Goal: Transaction & Acquisition: Download file/media

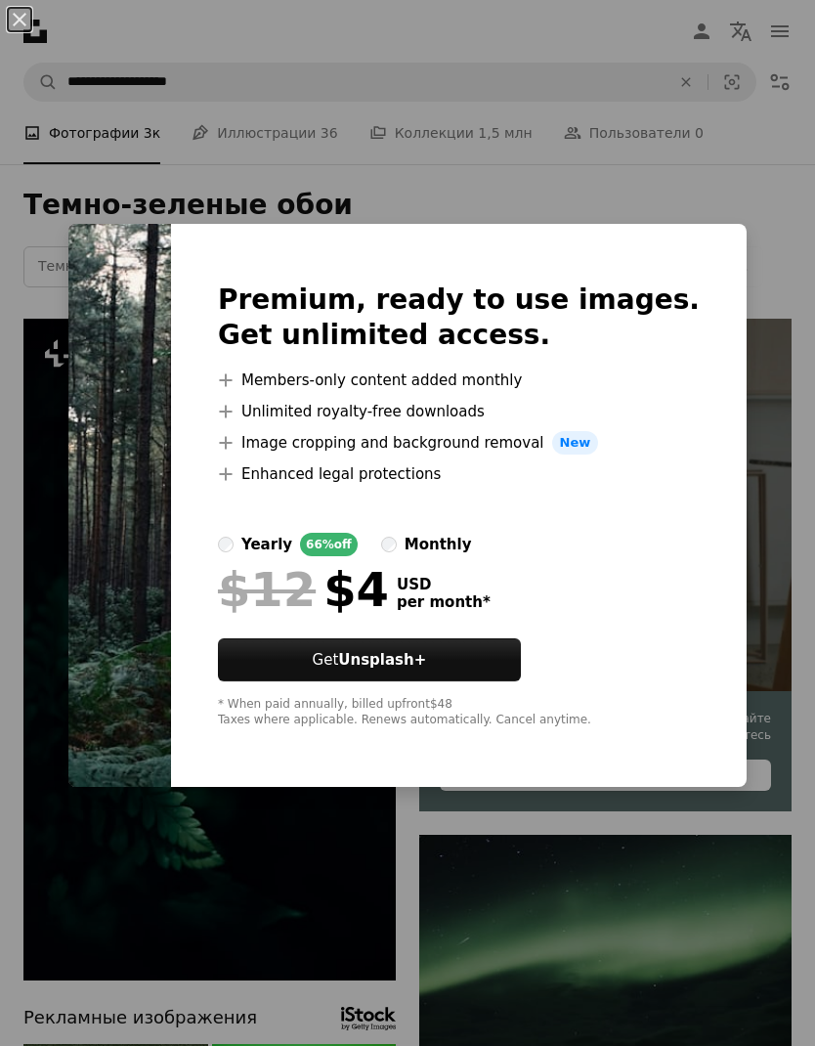
scroll to position [4640, 0]
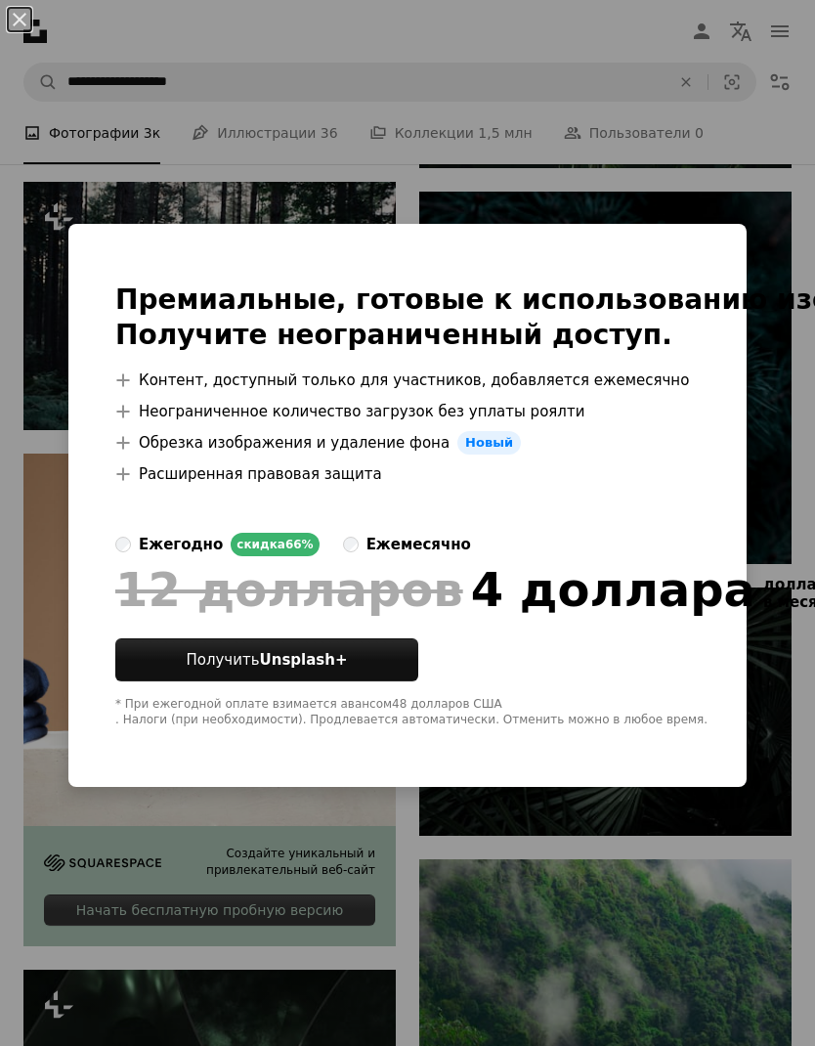
click at [146, 100] on div "An X shape Премиальные, готовые к использованию изображения. Получите неогранич…" at bounding box center [407, 523] width 815 height 1046
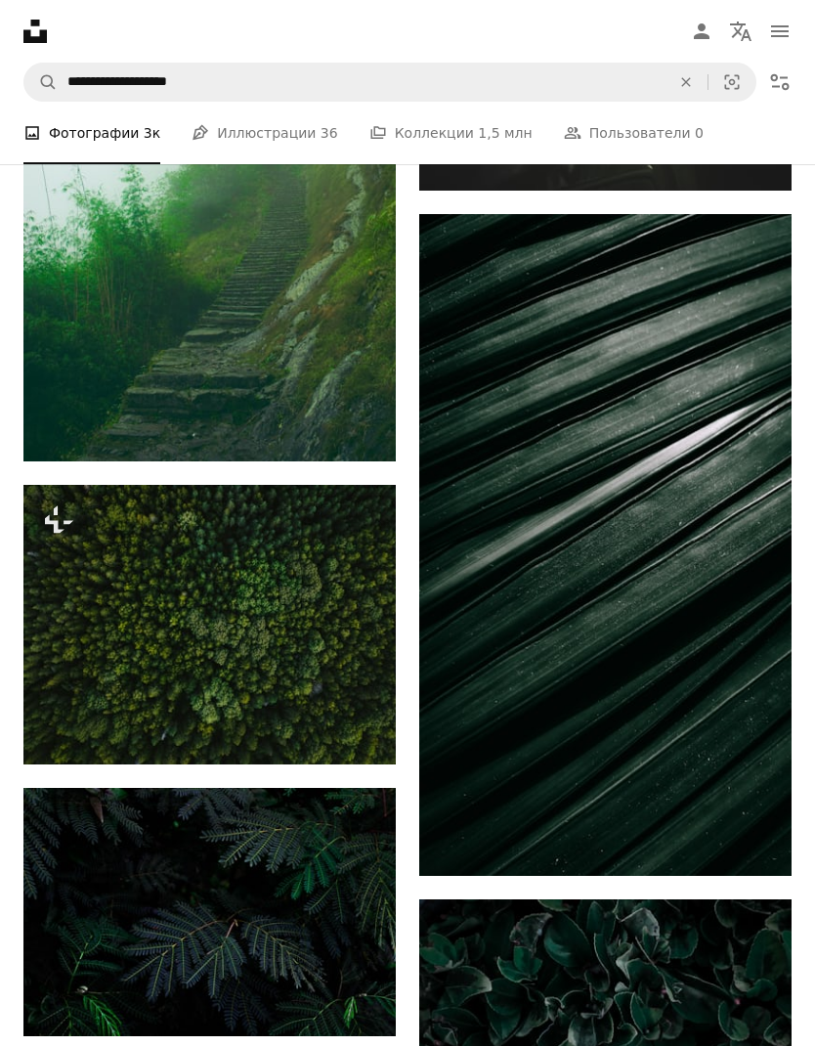
scroll to position [10341, 0]
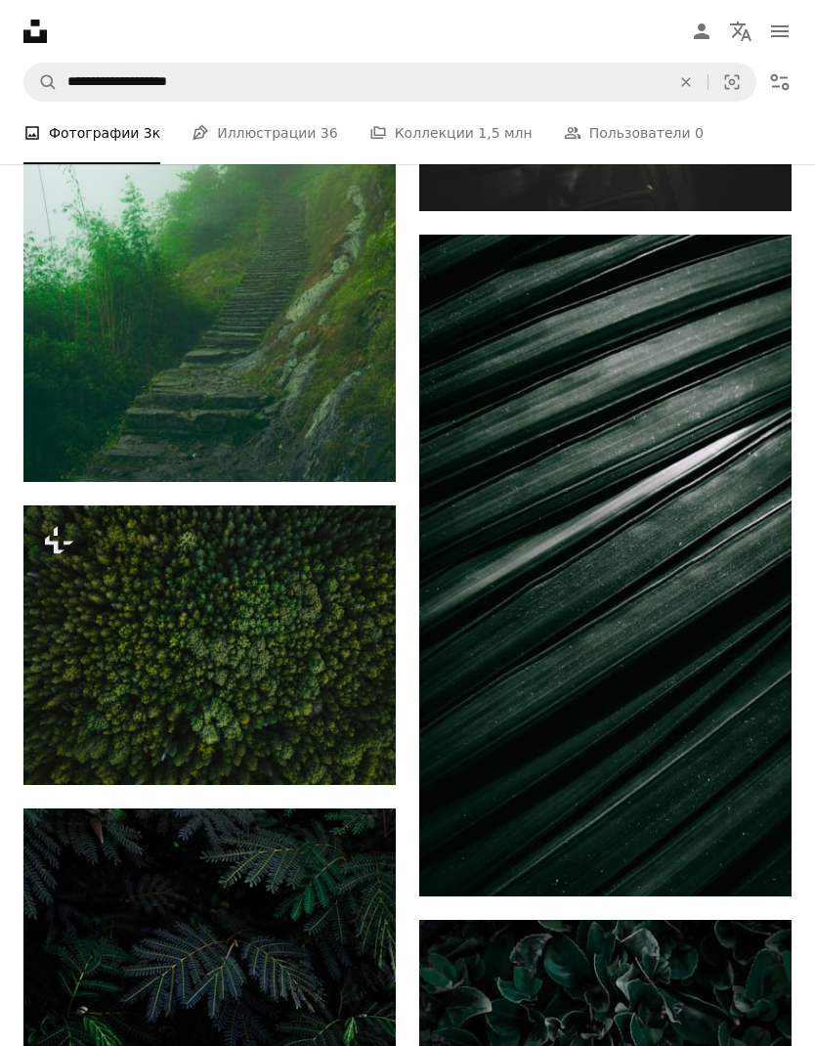
click at [754, 867] on icon "Скачать" at bounding box center [753, 860] width 13 height 14
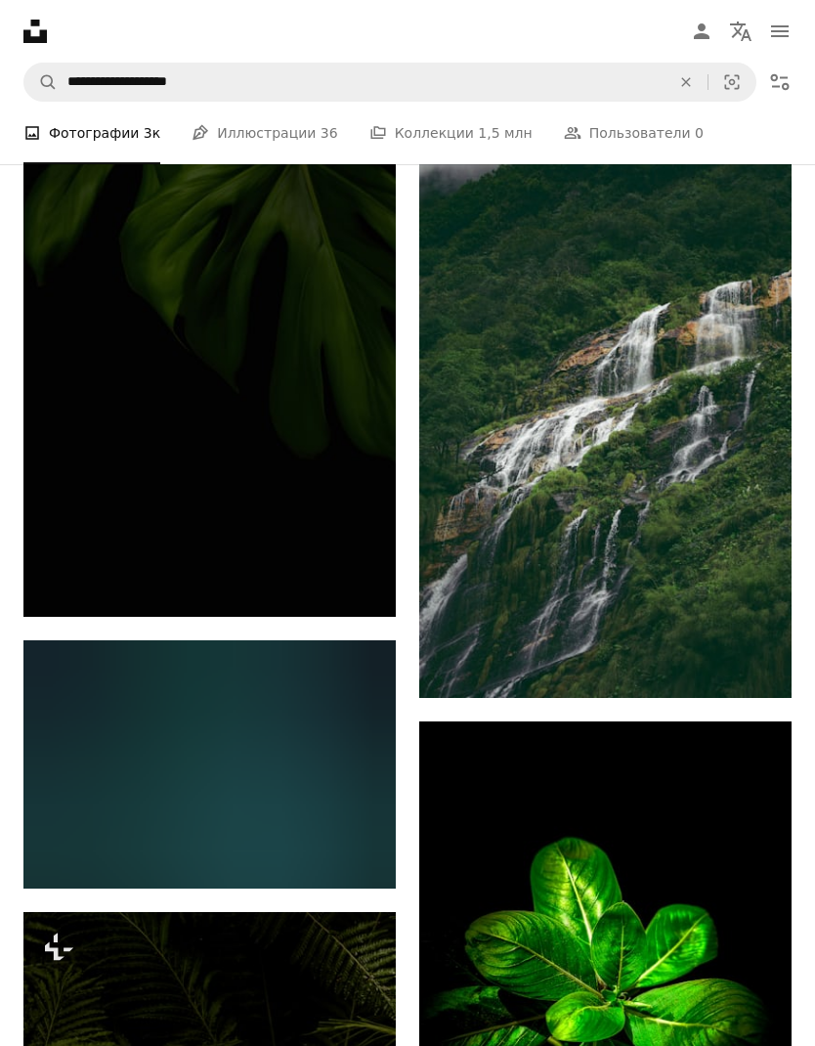
scroll to position [13886, 0]
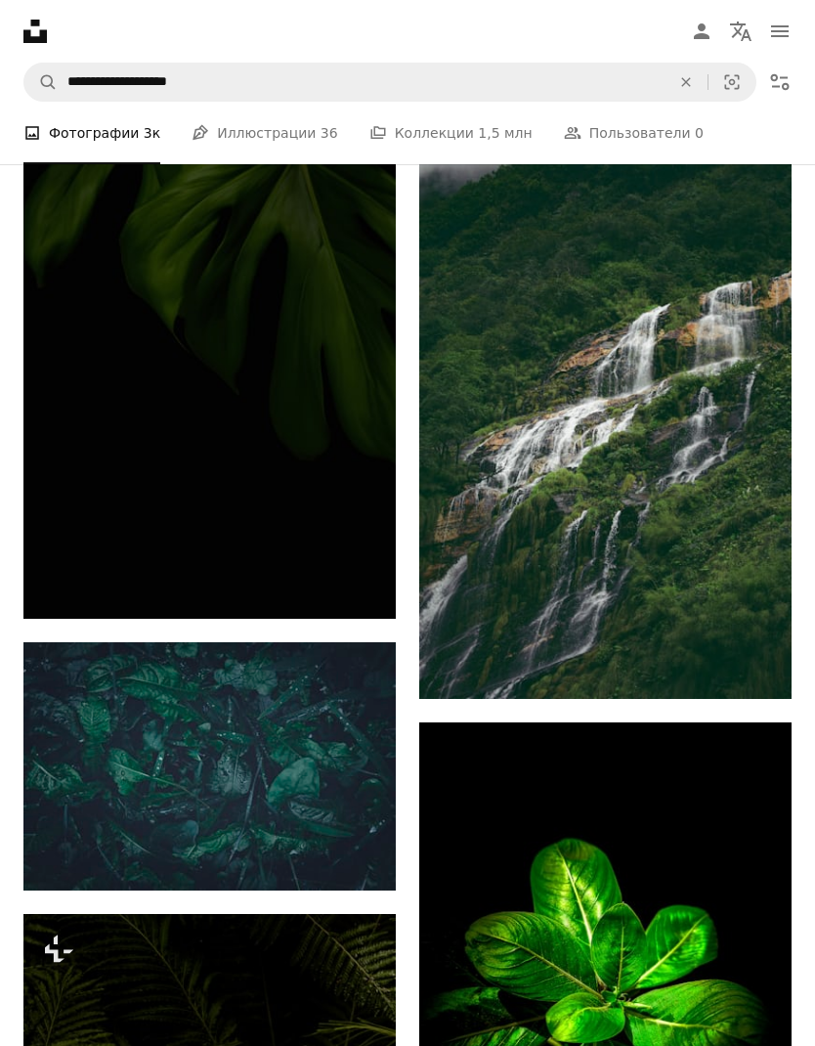
click at [743, 679] on link "Arrow pointing down" at bounding box center [752, 663] width 39 height 31
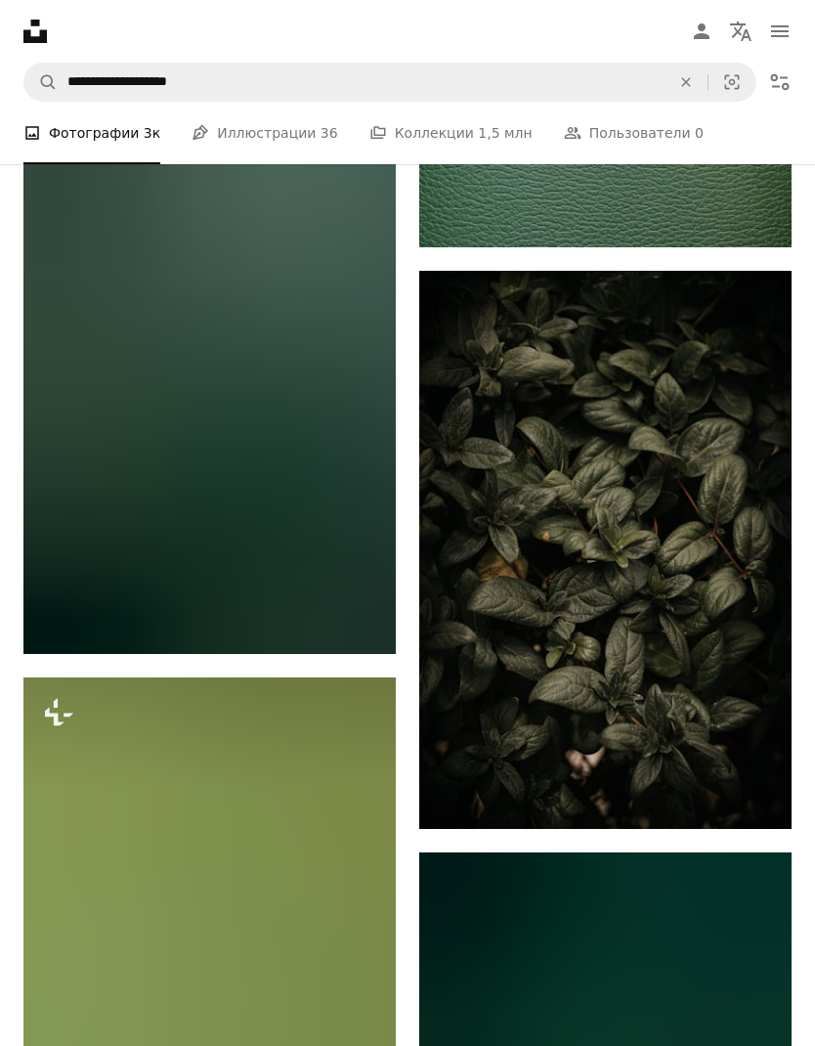
scroll to position [92170, 0]
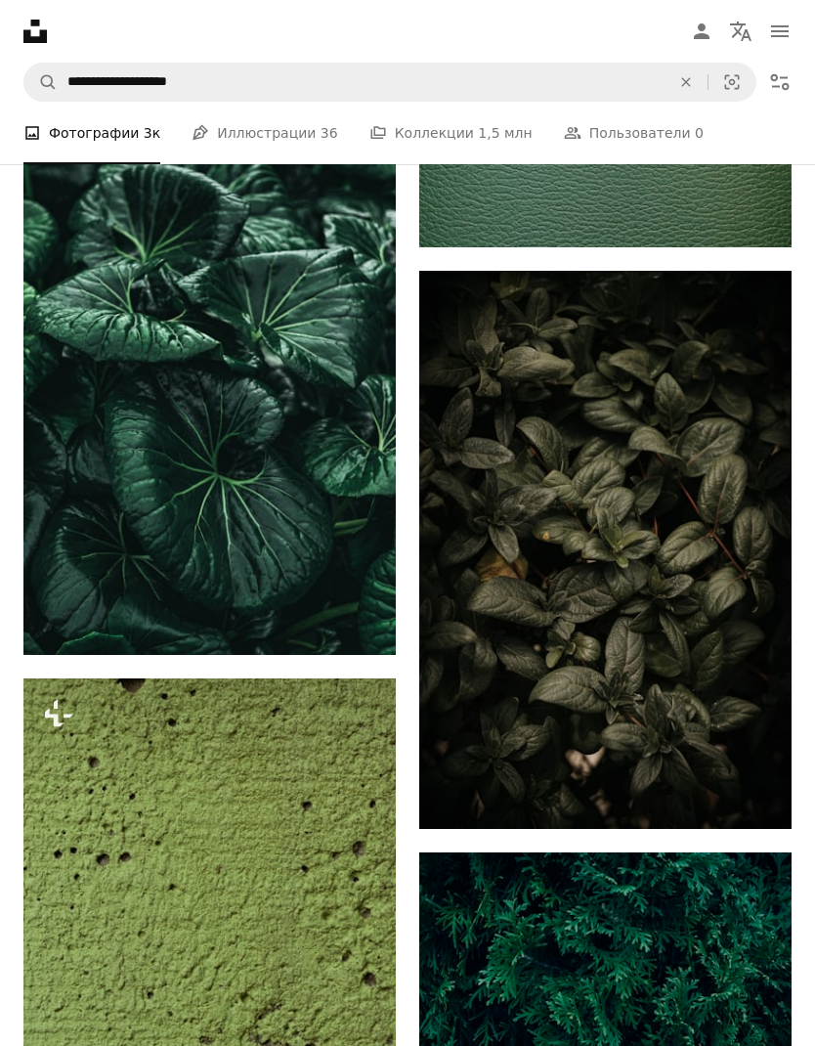
click at [752, 800] on icon "Скачать" at bounding box center [753, 793] width 13 height 14
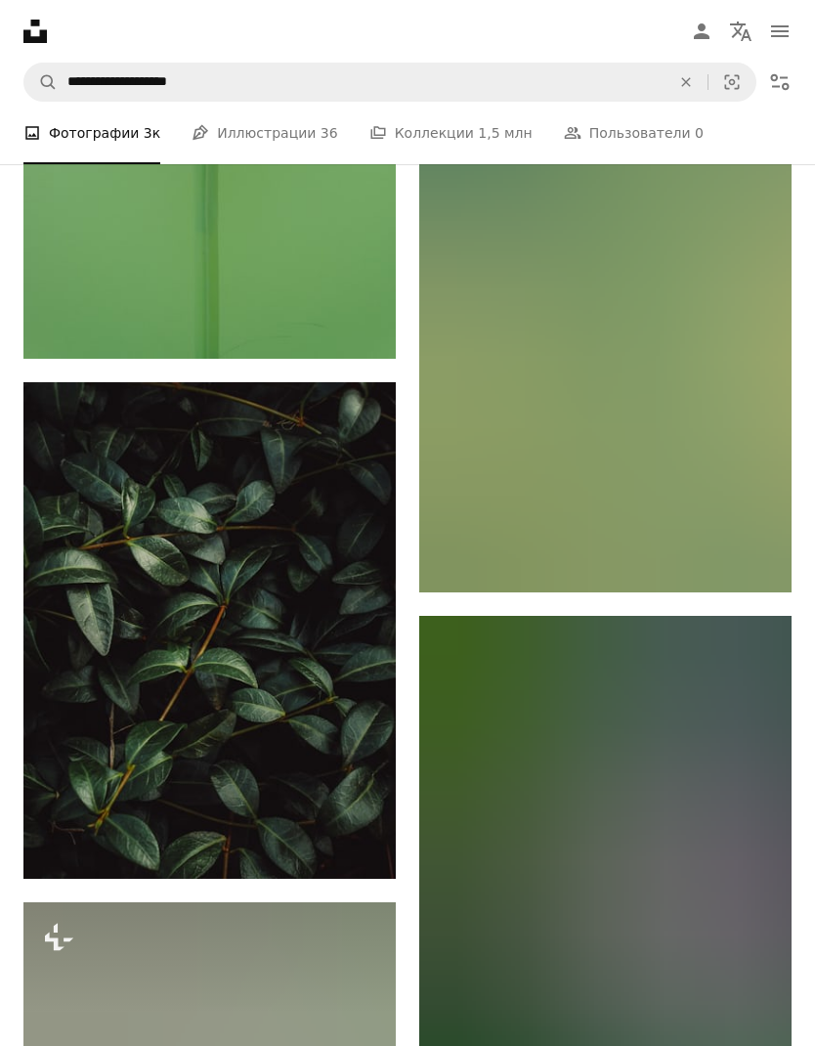
scroll to position [95145, 0]
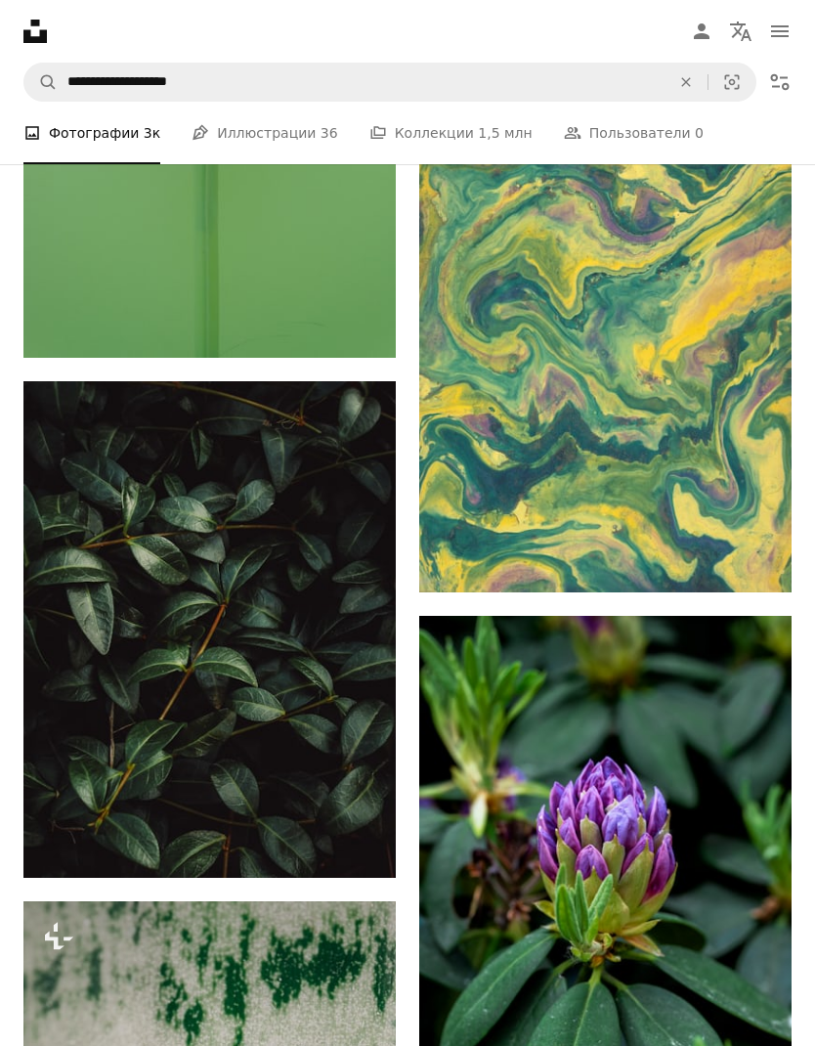
click at [359, 845] on icon "Arrow pointing down" at bounding box center [357, 841] width 16 height 23
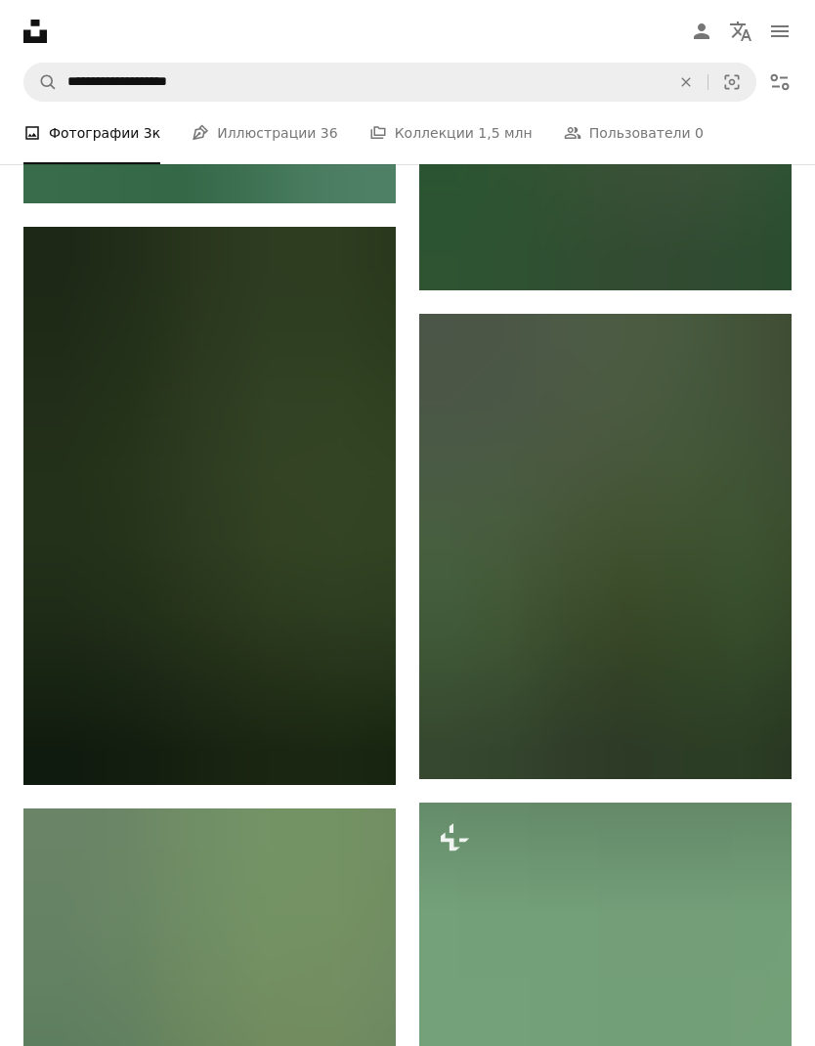
scroll to position [97142, 0]
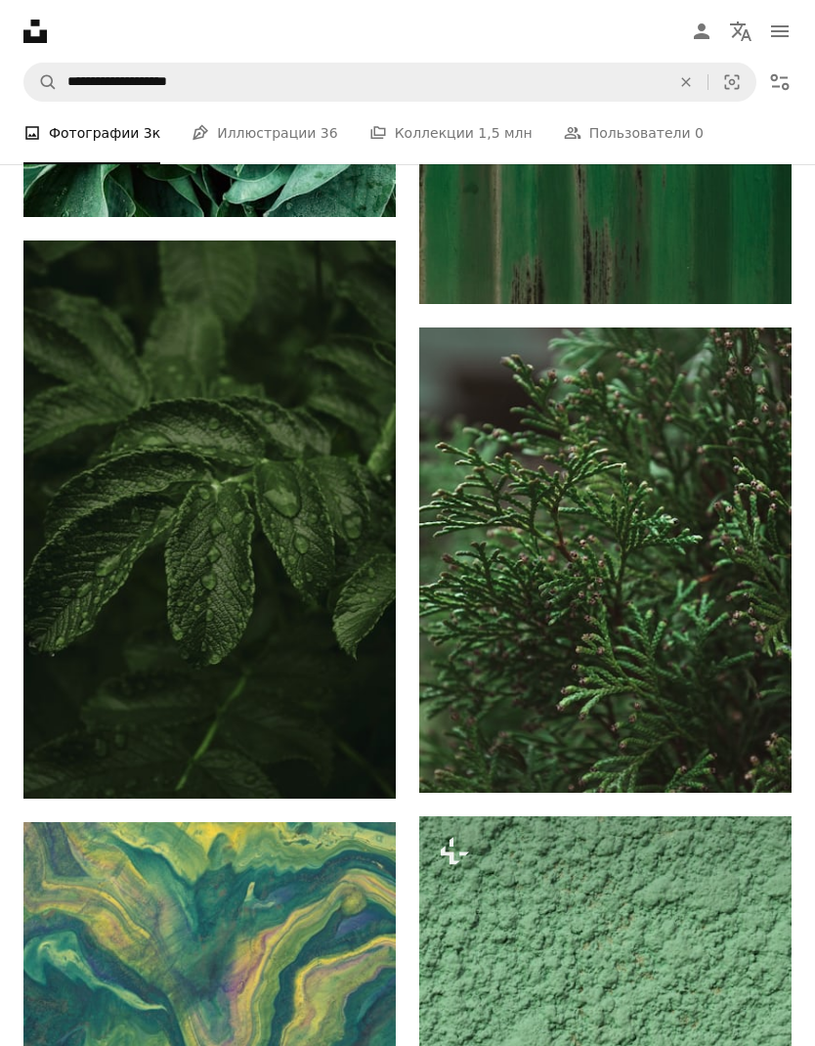
click at [363, 774] on icon "Arrow pointing down" at bounding box center [357, 762] width 16 height 23
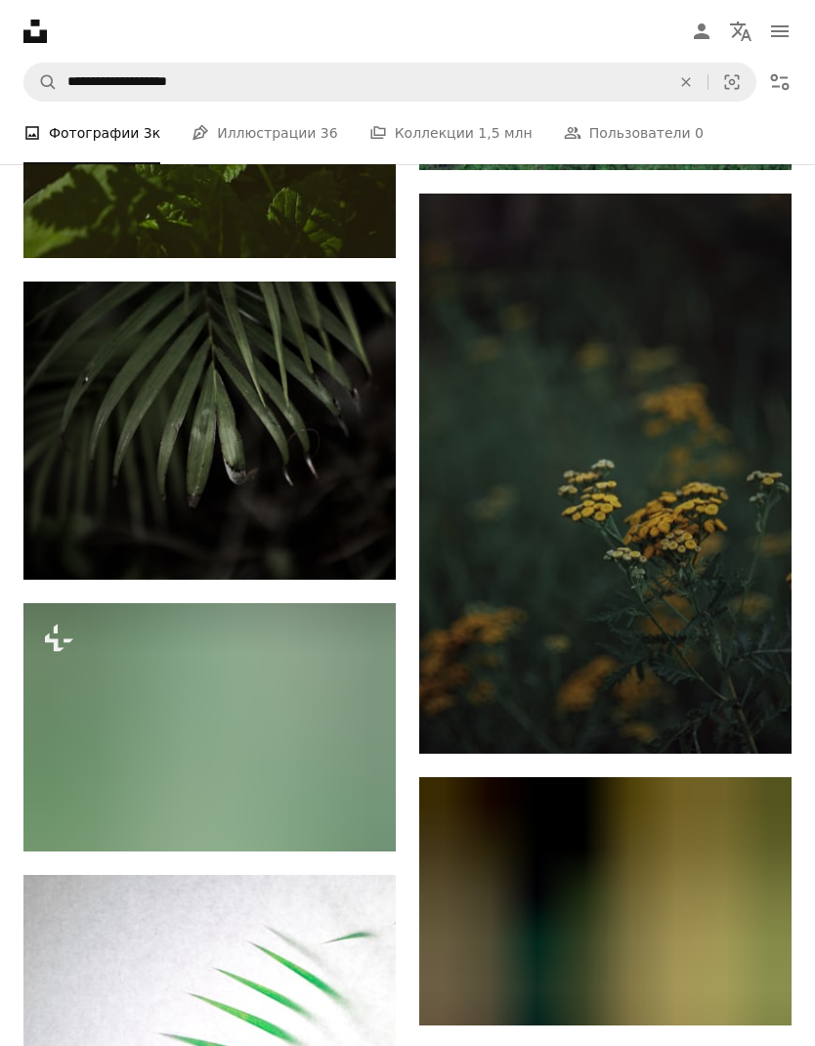
scroll to position [120881, 0]
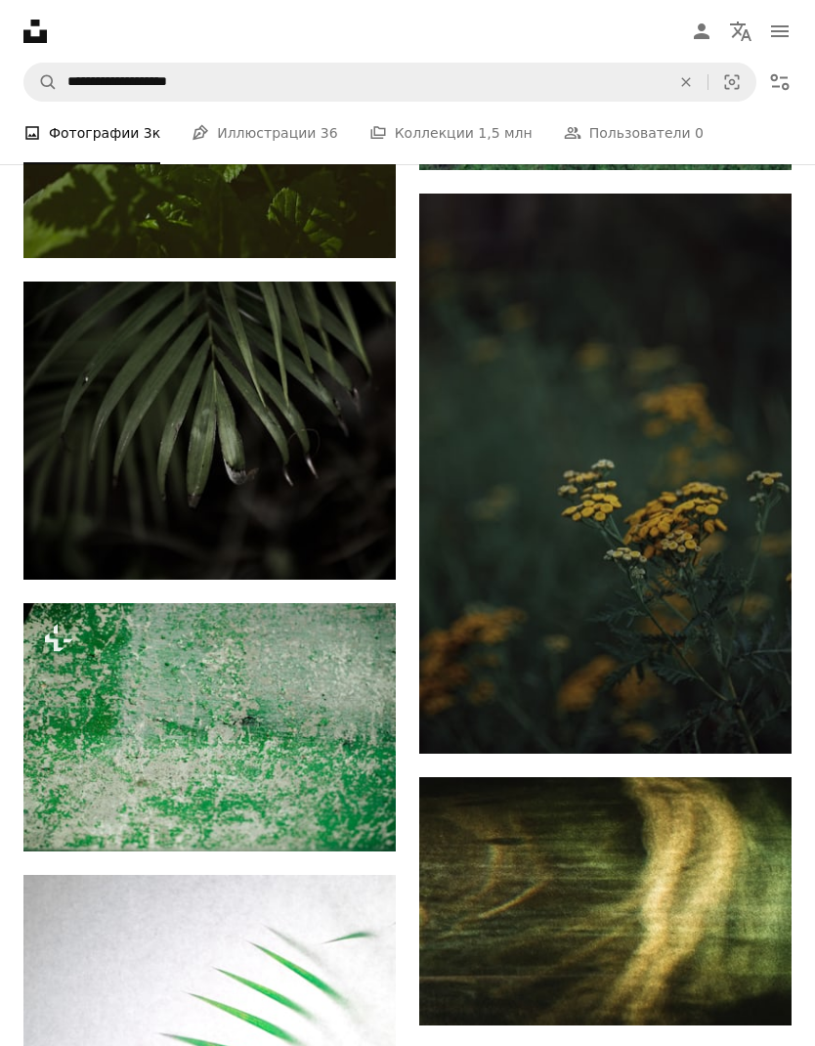
click at [757, 724] on icon "Скачать" at bounding box center [753, 718] width 13 height 14
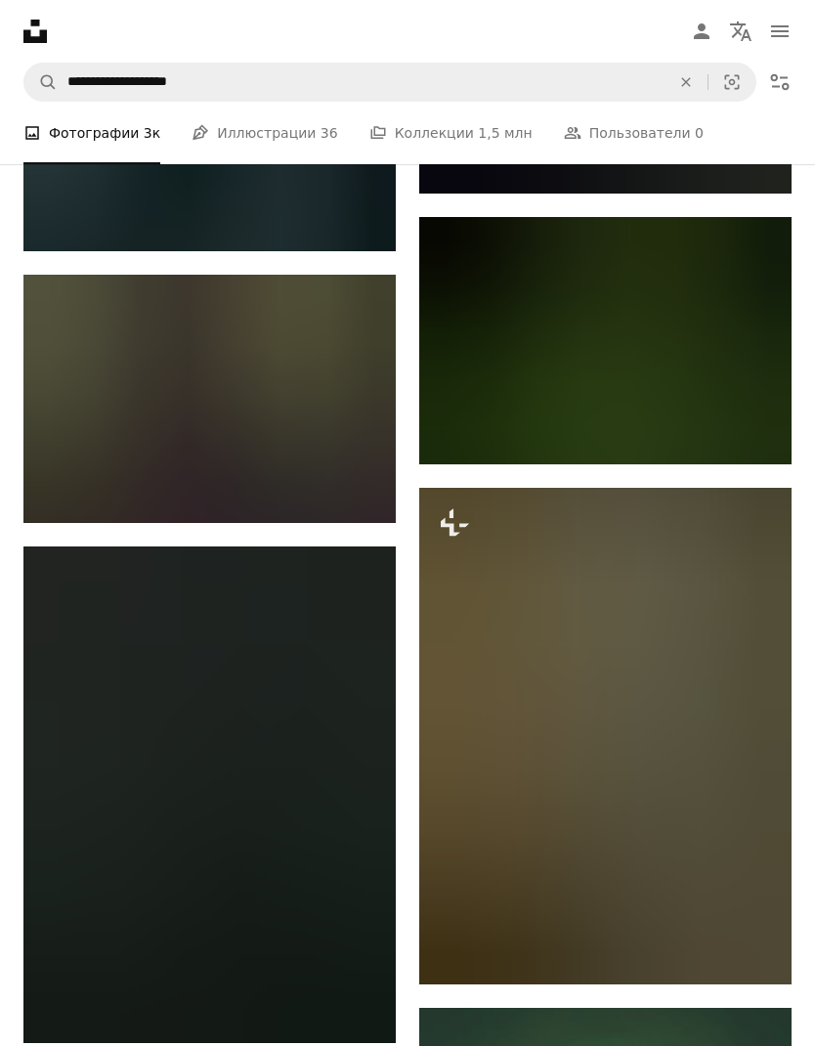
scroll to position [191664, 0]
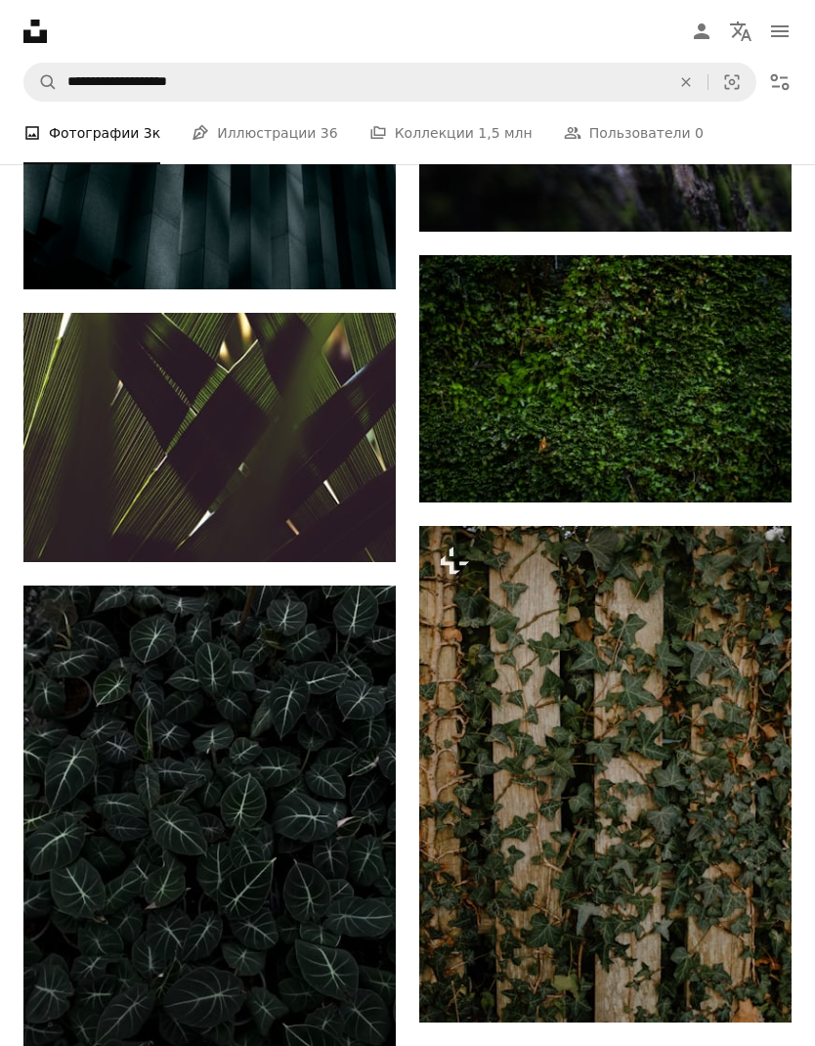
click at [350, 523] on icon "Arrow pointing down" at bounding box center [357, 525] width 16 height 23
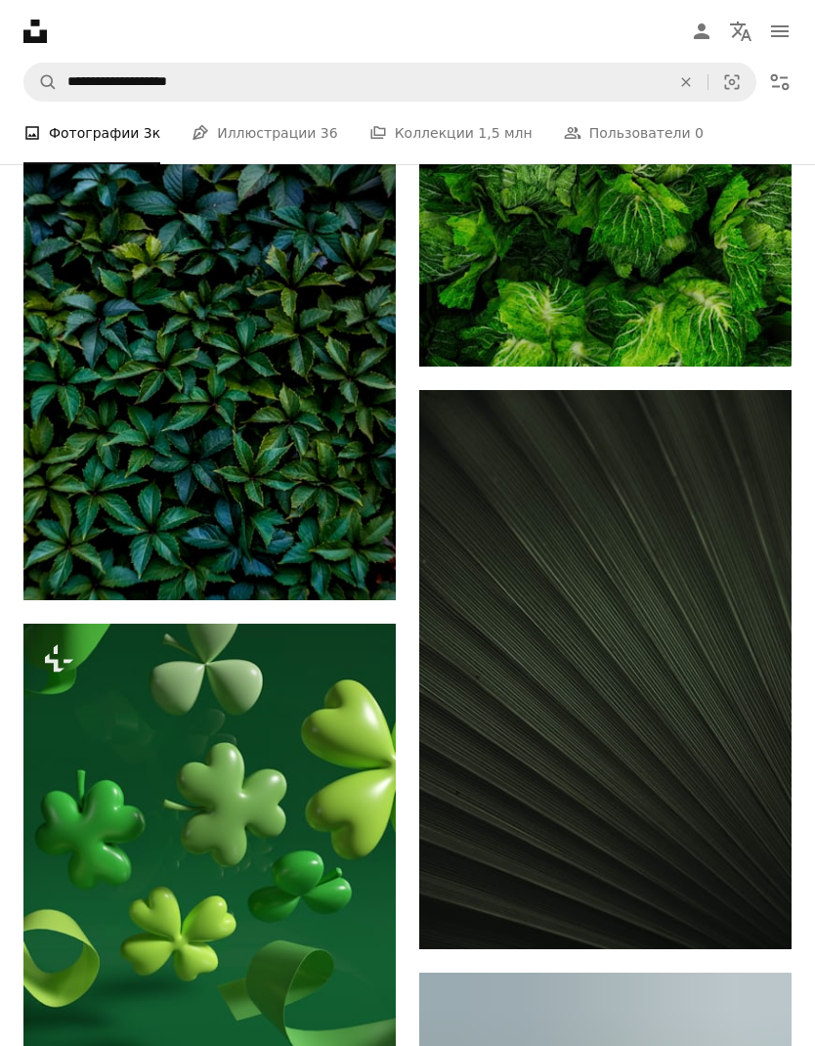
scroll to position [199735, 0]
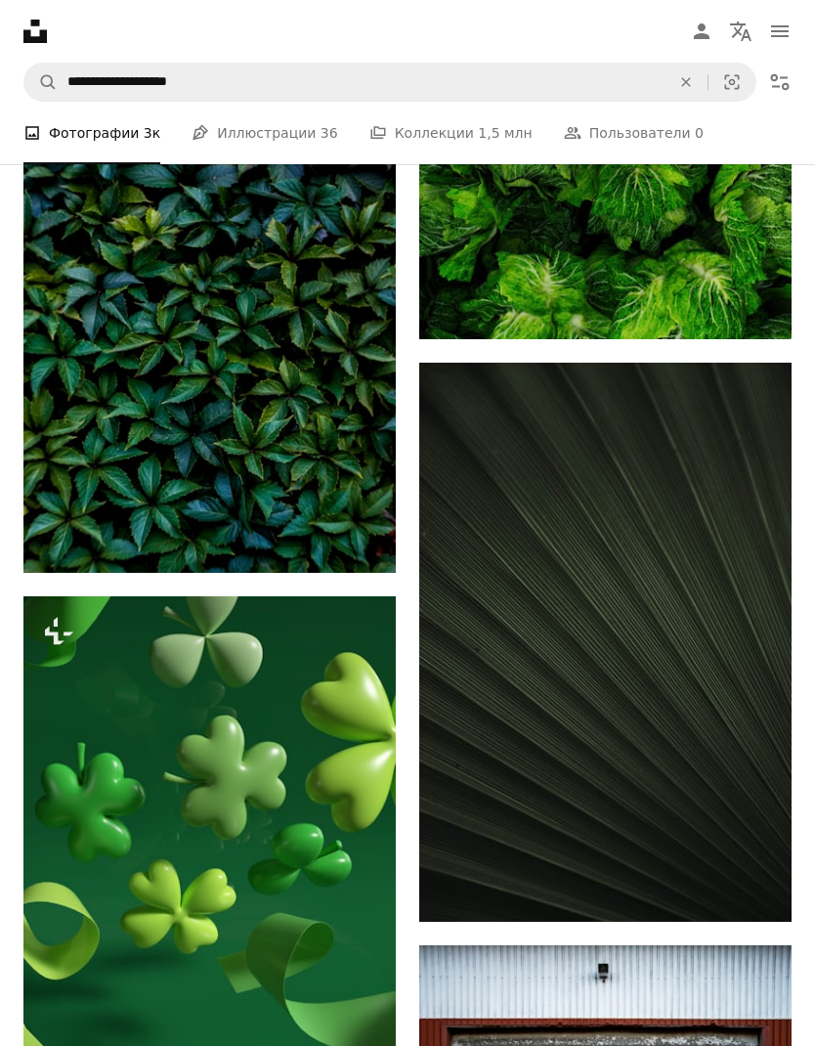
click at [747, 897] on icon "Arrow pointing down" at bounding box center [753, 885] width 16 height 23
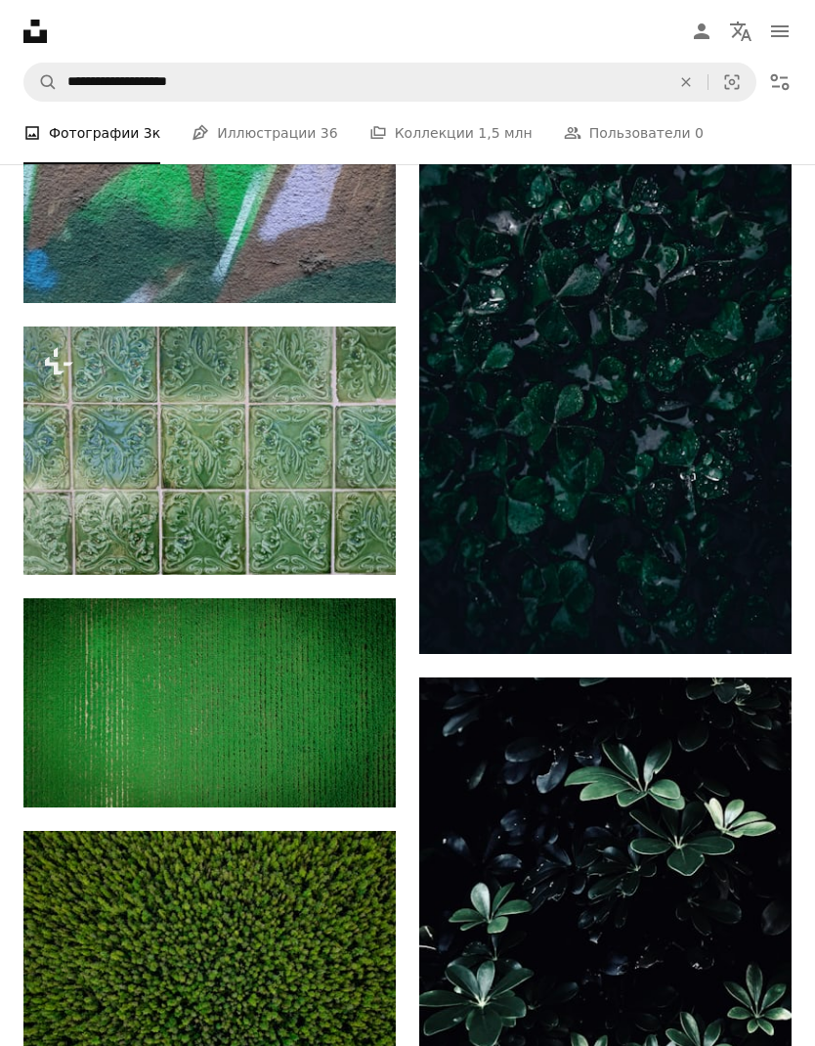
scroll to position [202611, 0]
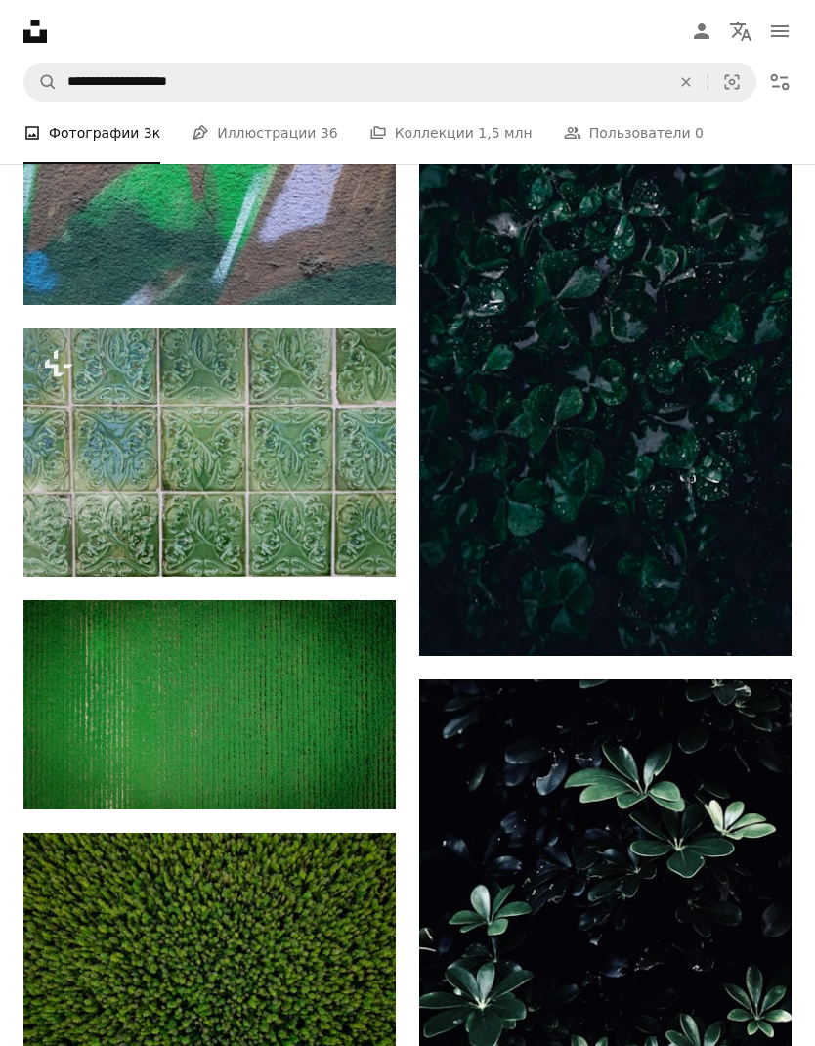
click at [758, 627] on icon "Скачать" at bounding box center [753, 620] width 13 height 14
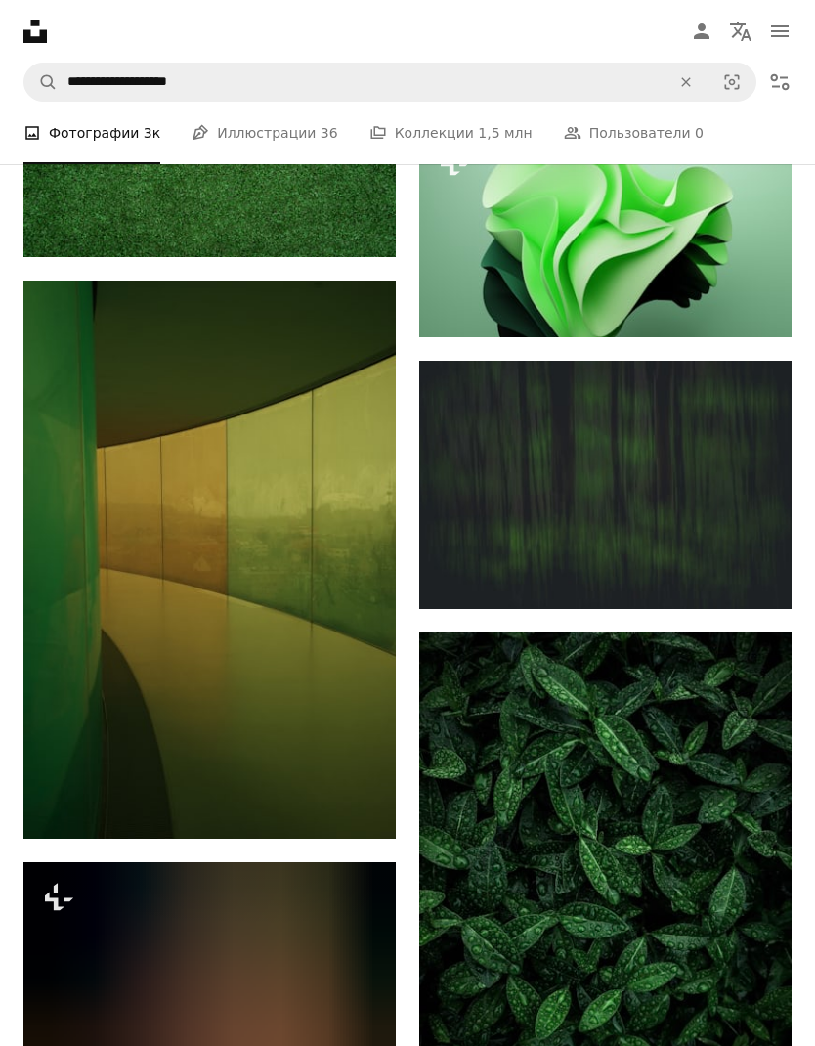
scroll to position [217588, 0]
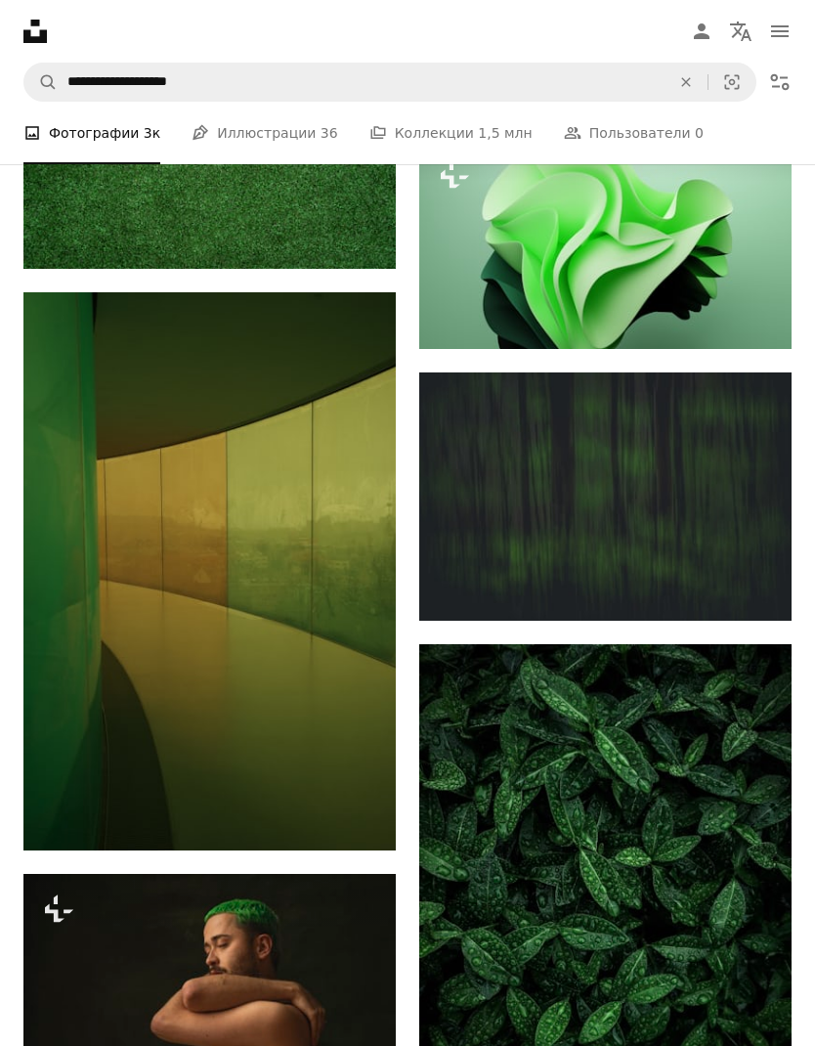
click at [354, 808] on icon "Arrow pointing down" at bounding box center [357, 814] width 16 height 23
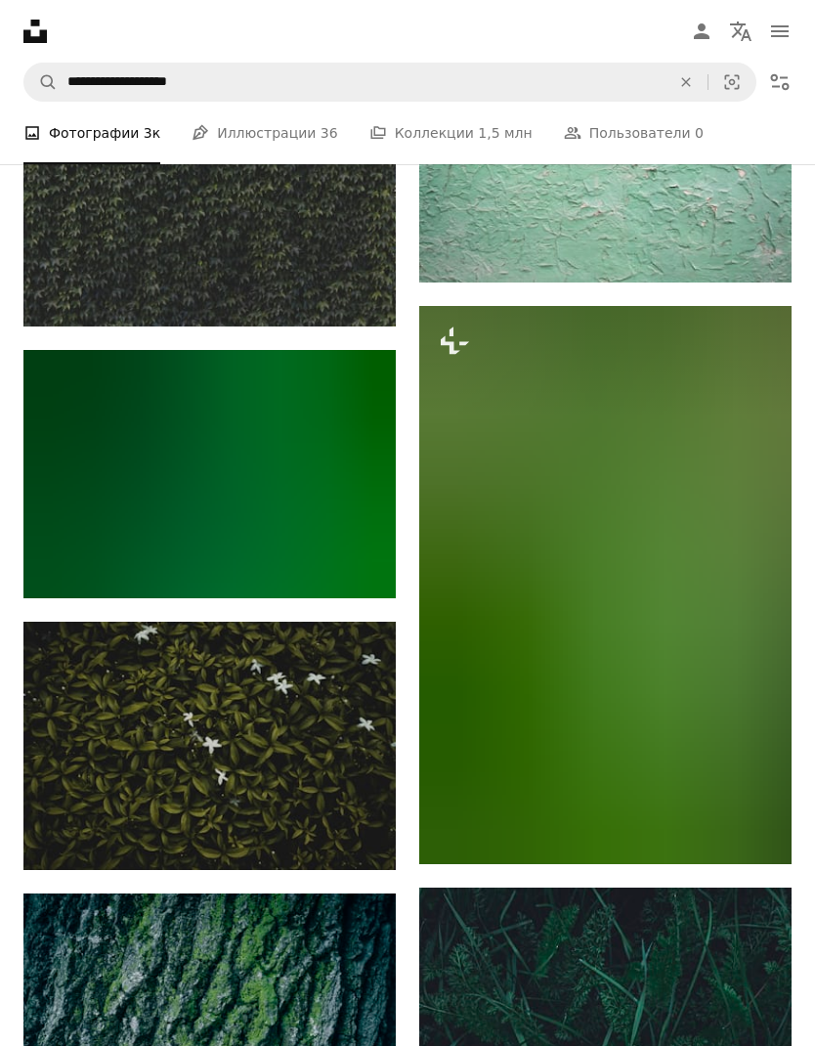
scroll to position [227728, 0]
